Goal: Contribute content: Contribute content

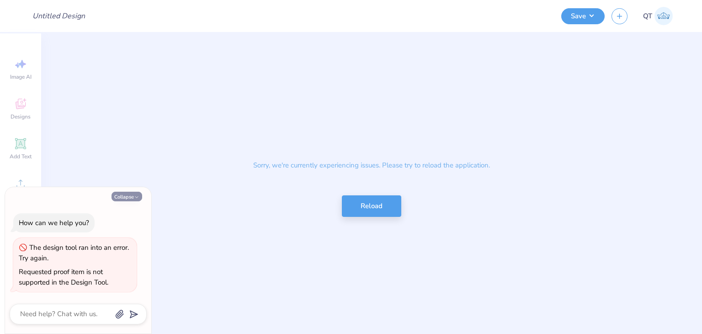
click at [128, 194] on button "Collapse" at bounding box center [126, 196] width 31 height 10
type textarea "x"
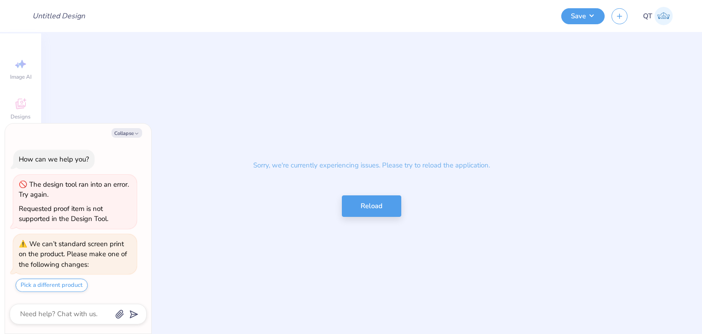
type textarea "x"
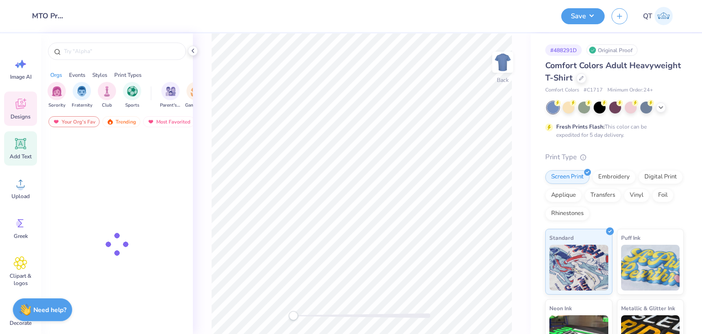
click at [32, 144] on div "Add Text" at bounding box center [20, 148] width 33 height 34
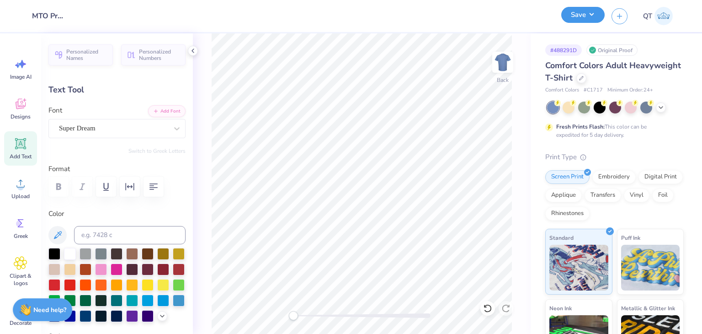
click at [590, 14] on button "Save" at bounding box center [582, 15] width 43 height 16
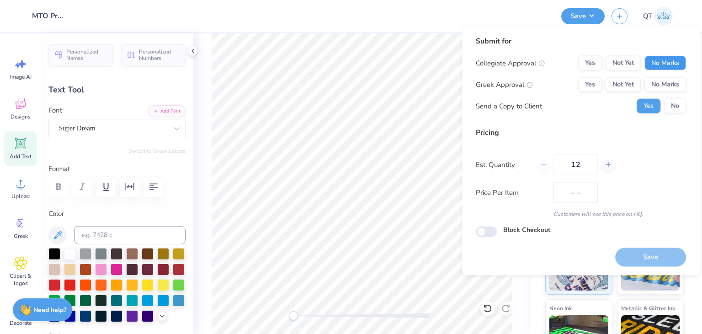
click at [654, 62] on button "No Marks" at bounding box center [665, 63] width 42 height 15
click at [647, 78] on button "No Marks" at bounding box center [665, 84] width 42 height 15
click at [635, 259] on button "Save" at bounding box center [650, 256] width 71 height 19
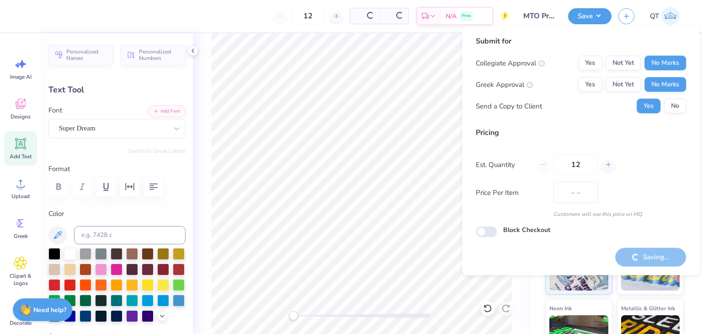
type input "$29.46"
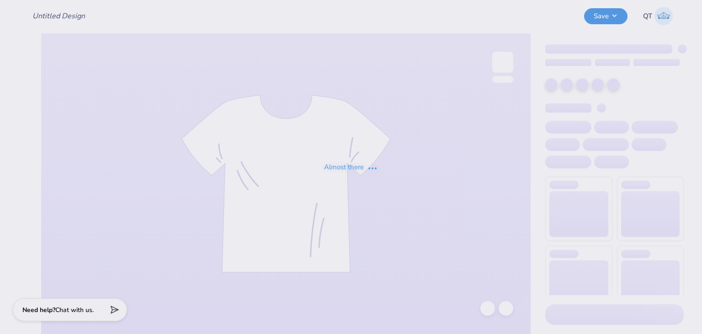
type input "MTO Proofs"
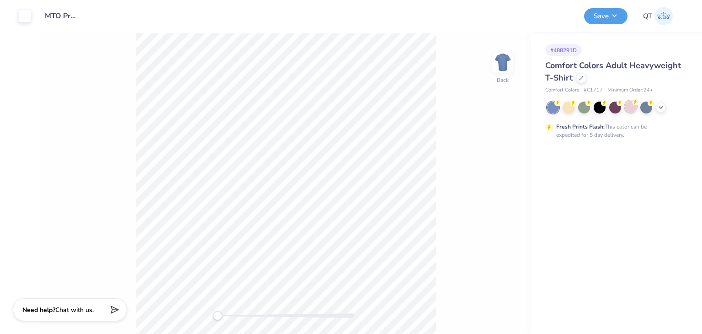
click at [629, 110] on div at bounding box center [631, 107] width 12 height 12
click at [607, 21] on button "Save" at bounding box center [605, 15] width 43 height 16
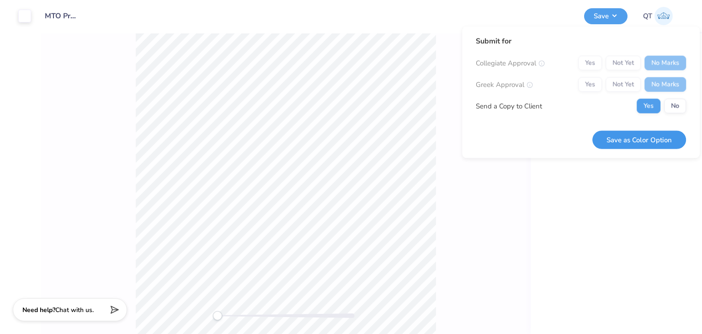
click at [646, 142] on button "Save as Color Option" at bounding box center [639, 139] width 94 height 19
